Goal: Use online tool/utility: Utilize a website feature to perform a specific function

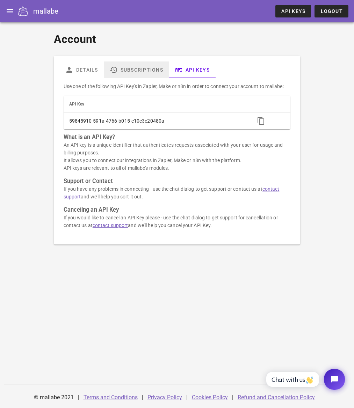
click at [141, 71] on link "Subscriptions" at bounding box center [135, 69] width 65 height 17
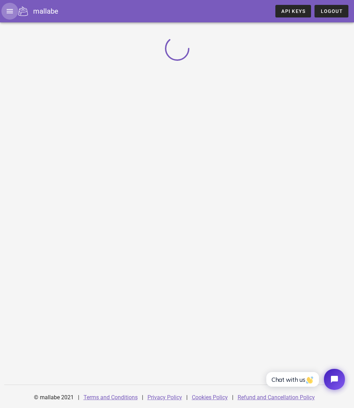
click at [11, 14] on icon "button" at bounding box center [10, 11] width 8 height 8
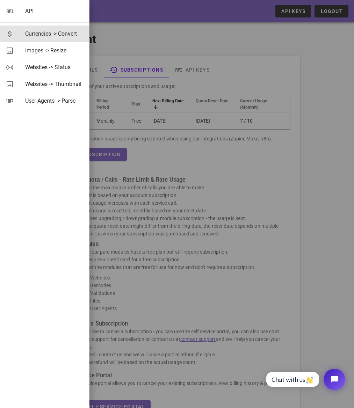
click at [64, 35] on div "Currencies -> Convert" at bounding box center [54, 33] width 59 height 7
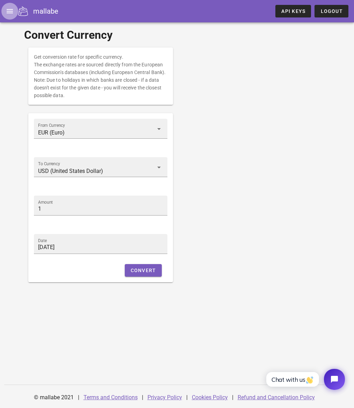
click at [16, 9] on span "button" at bounding box center [9, 11] width 17 height 8
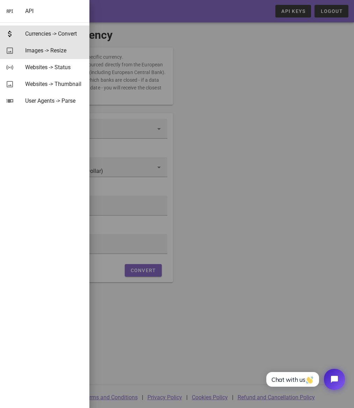
click at [64, 54] on div "Images -> Resize" at bounding box center [54, 50] width 59 height 15
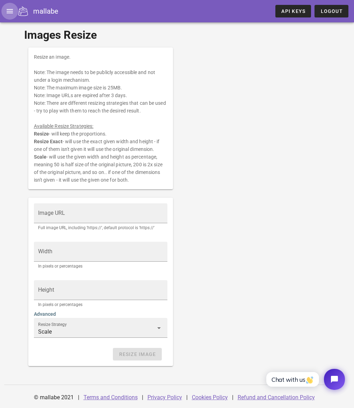
click at [10, 9] on icon "button" at bounding box center [10, 11] width 8 height 8
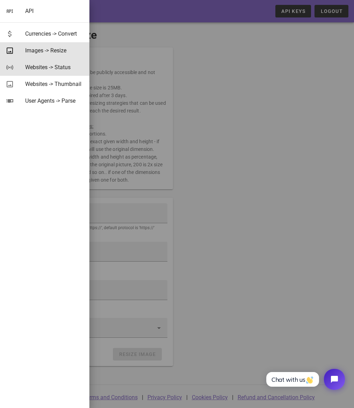
click at [70, 71] on div "Websites -> Status" at bounding box center [54, 67] width 59 height 15
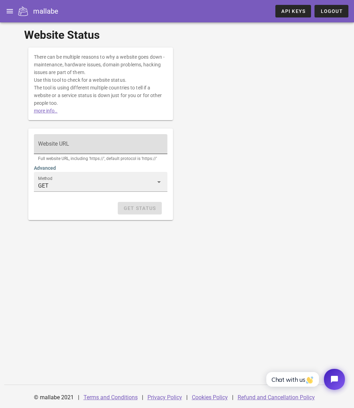
click at [75, 148] on input "Website URL" at bounding box center [100, 147] width 125 height 11
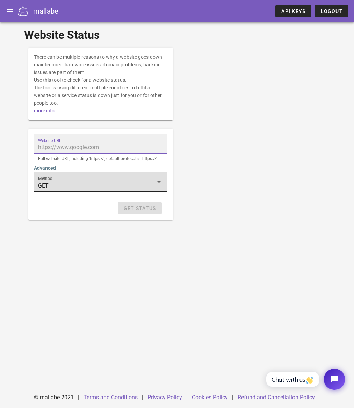
click at [91, 176] on div "Method GET" at bounding box center [100, 182] width 125 height 20
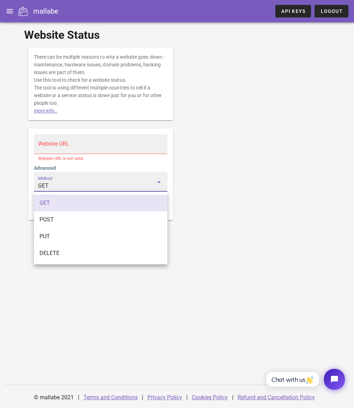
click at [92, 178] on div "Method GET" at bounding box center [100, 182] width 125 height 20
click at [73, 144] on input "Website URL" at bounding box center [100, 147] width 125 height 11
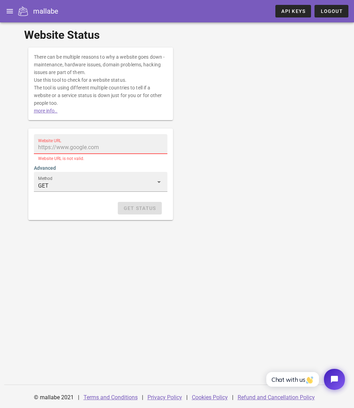
paste input "[URL][DOMAIN_NAME]"
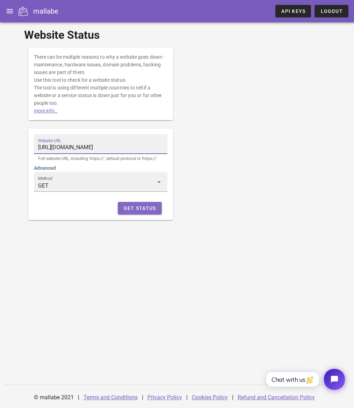
type input "[URL][DOMAIN_NAME]"
click at [145, 206] on span "Get Status" at bounding box center [139, 208] width 33 height 6
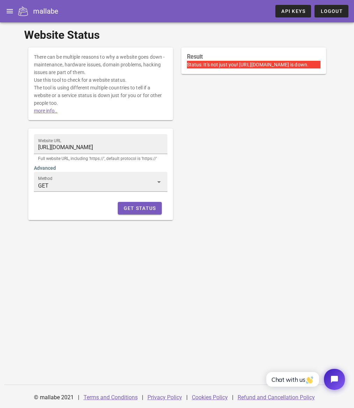
click at [221, 67] on span "It's not just you! [URL][DOMAIN_NAME] is down." at bounding box center [255, 65] width 105 height 6
click at [12, 11] on icon "button" at bounding box center [10, 11] width 8 height 8
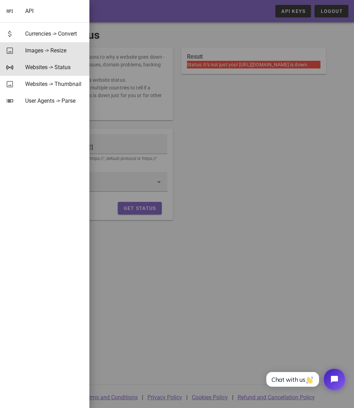
click at [54, 56] on div "Images -> Resize" at bounding box center [54, 50] width 59 height 15
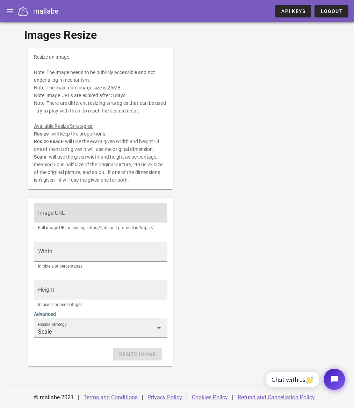
click at [112, 218] on input "Image URL" at bounding box center [100, 216] width 125 height 11
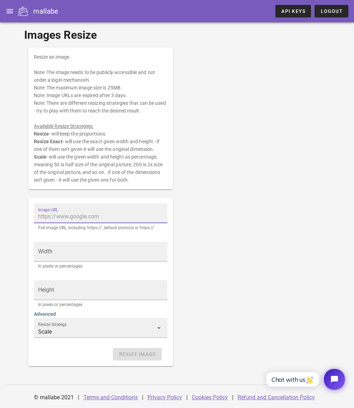
paste input "[URL][DOMAIN_NAME]"
type input "[URL][DOMAIN_NAME]"
click at [196, 236] on div "Resize an image. Note: The image needs to be publicly accessible and not under …" at bounding box center [177, 206] width 306 height 327
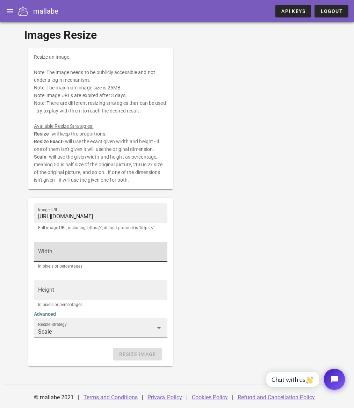
scroll to position [0, 0]
click at [108, 253] on input "Width" at bounding box center [100, 254] width 125 height 11
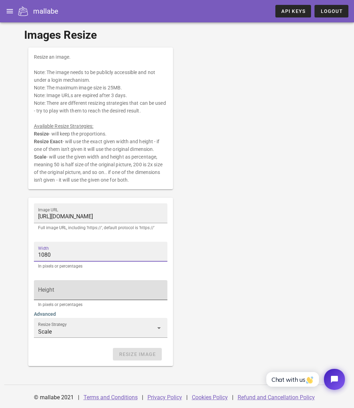
type input "1080"
click at [128, 283] on div "Height" at bounding box center [100, 290] width 125 height 20
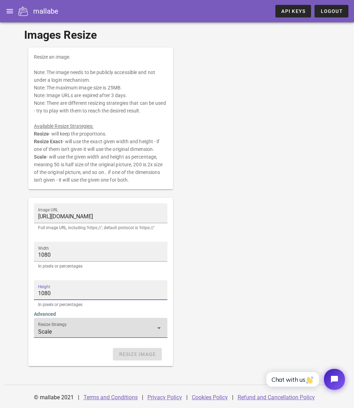
type input "1080"
click at [107, 329] on input "Scale" at bounding box center [95, 331] width 115 height 11
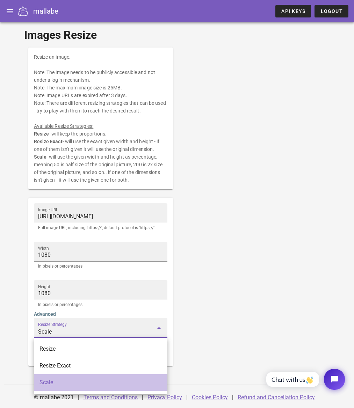
click at [87, 381] on div "Scale" at bounding box center [100, 382] width 122 height 7
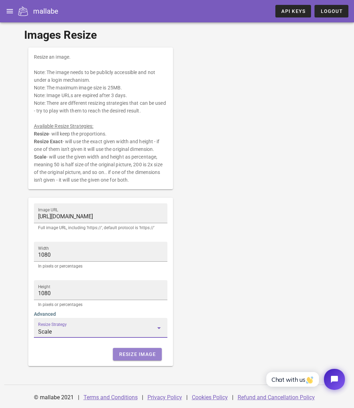
click at [132, 357] on button "Resize Image" at bounding box center [137, 354] width 49 height 13
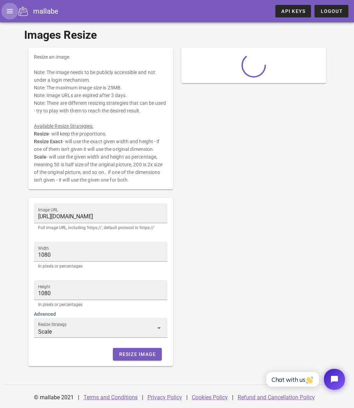
click at [9, 15] on icon "button" at bounding box center [10, 11] width 8 height 8
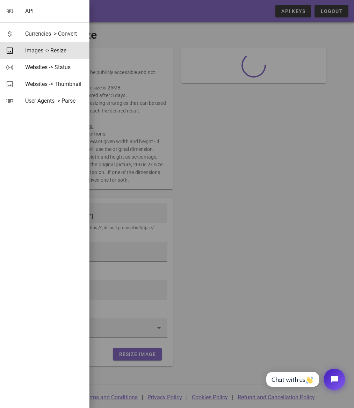
click at [229, 166] on div at bounding box center [177, 204] width 354 height 408
